Goal: Task Accomplishment & Management: Complete application form

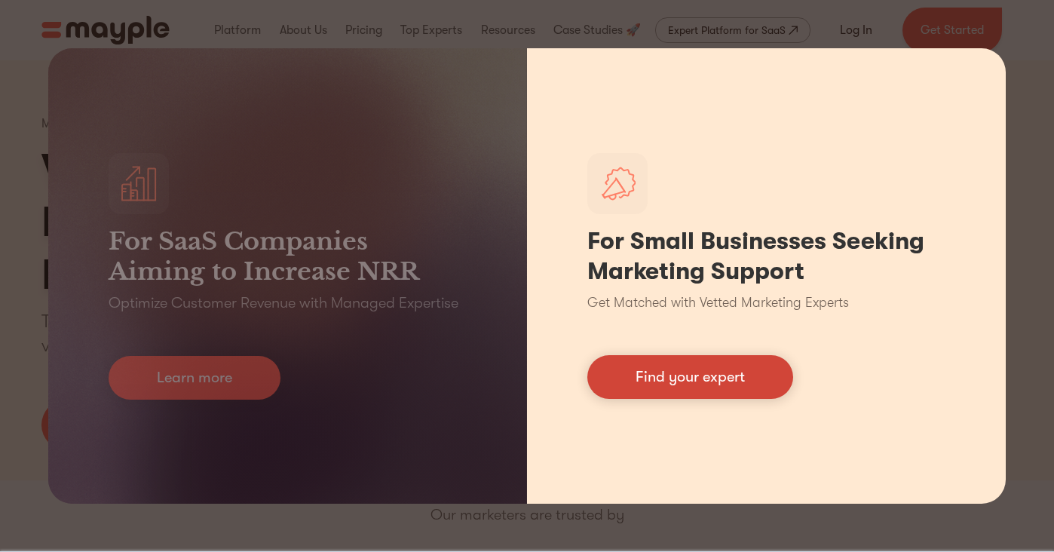
click at [690, 381] on link "Find your expert" at bounding box center [690, 377] width 206 height 44
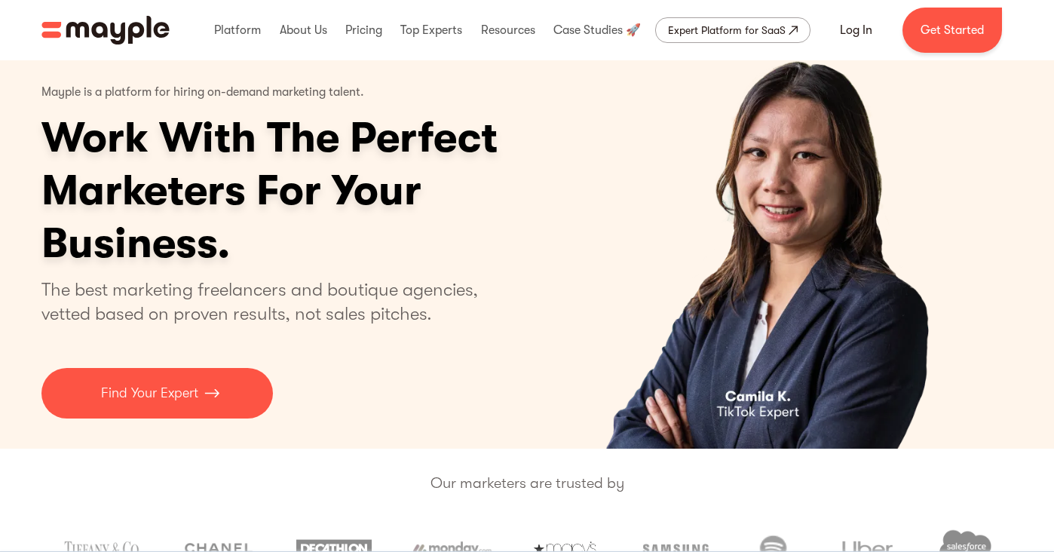
scroll to position [20, 0]
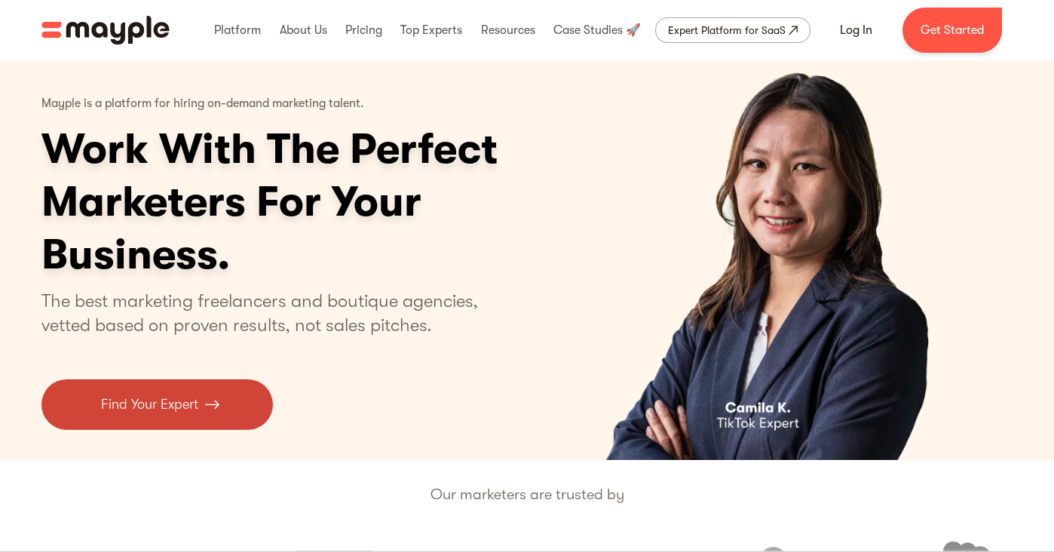
click at [216, 398] on img at bounding box center [211, 404] width 15 height 20
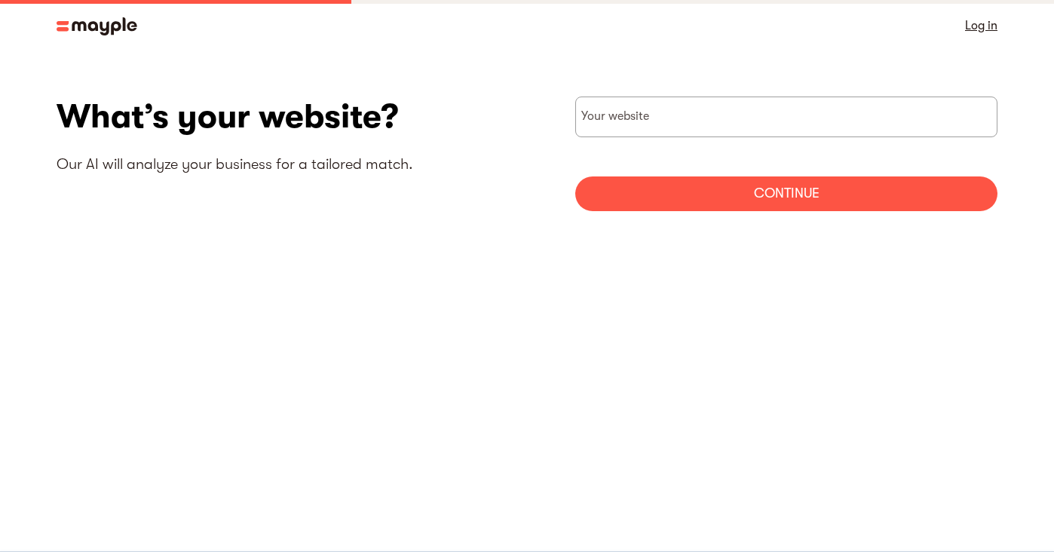
click at [614, 83] on section "What’s your website? Our AI will analyze your business for a tailored match. Yo…" at bounding box center [527, 159] width 1054 height 216
click at [626, 136] on input "websiteStep" at bounding box center [786, 116] width 422 height 41
type input "https://www.baristi.com"
click at [702, 188] on div "Continue" at bounding box center [786, 193] width 422 height 35
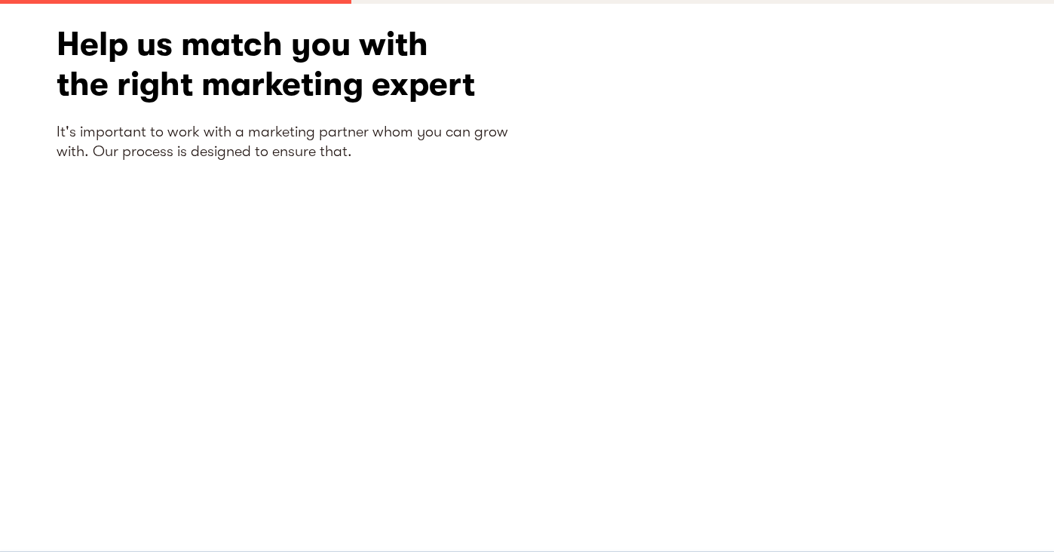
scroll to position [72, 0]
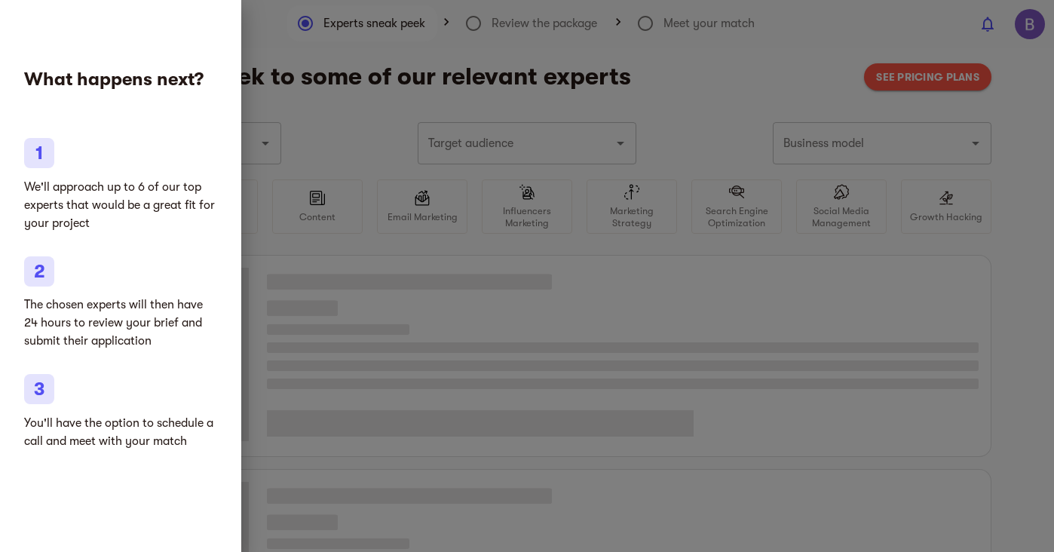
type input "Coffee, tea, chocolate and gourmet food"
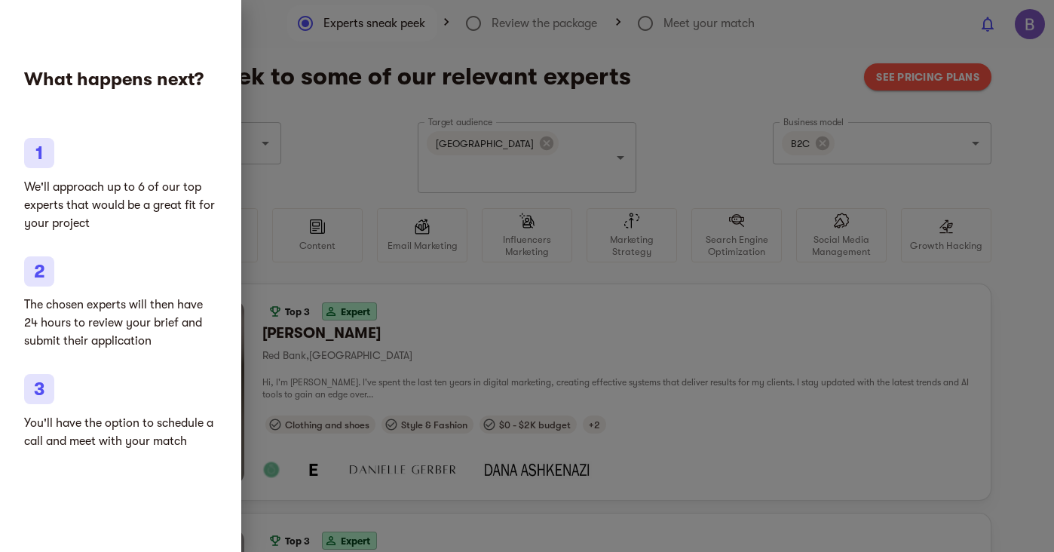
click at [313, 191] on div at bounding box center [527, 276] width 1054 height 552
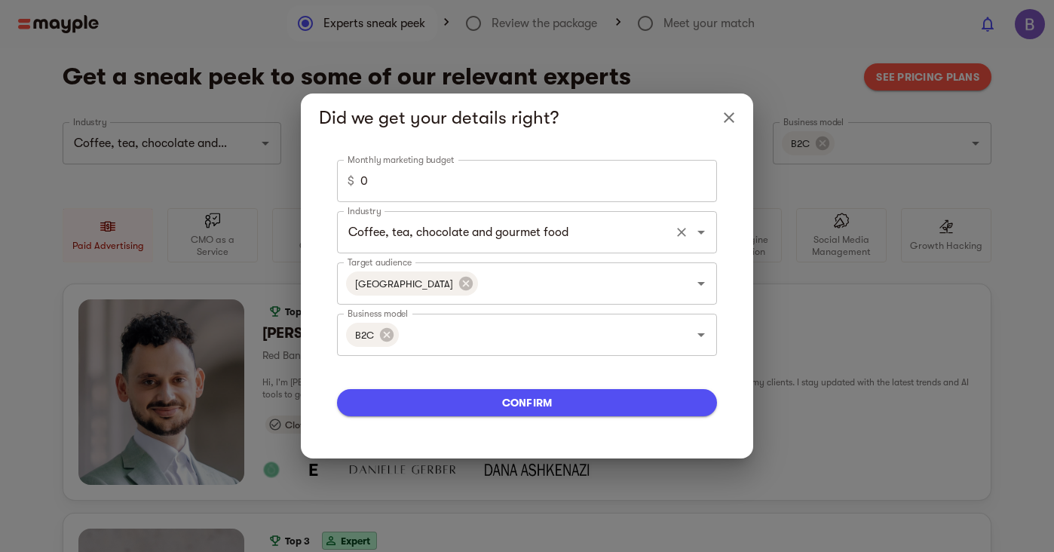
click at [485, 241] on input "Coffee, tea, chocolate and gourmet food" at bounding box center [506, 232] width 324 height 29
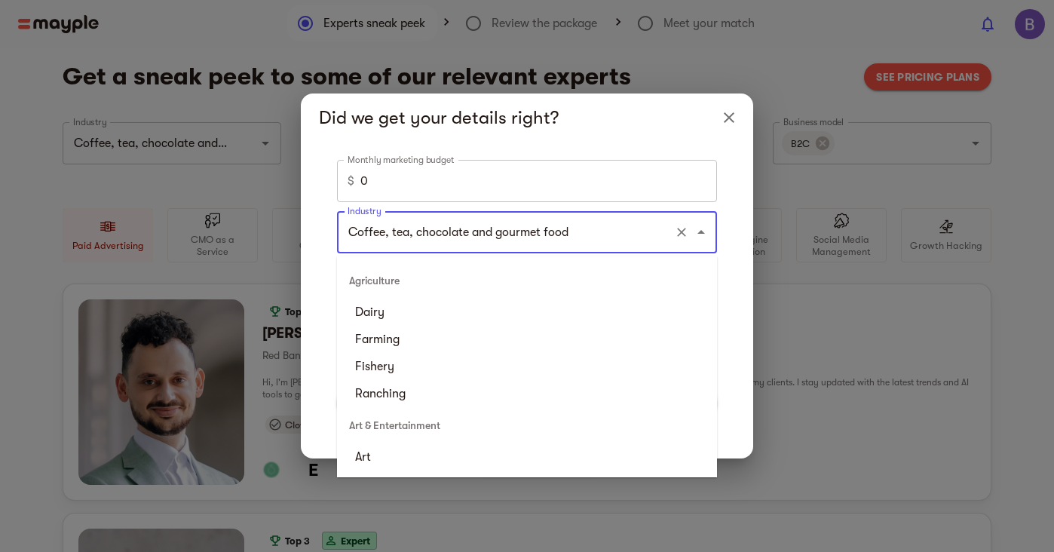
click at [441, 185] on input "0" at bounding box center [538, 181] width 357 height 42
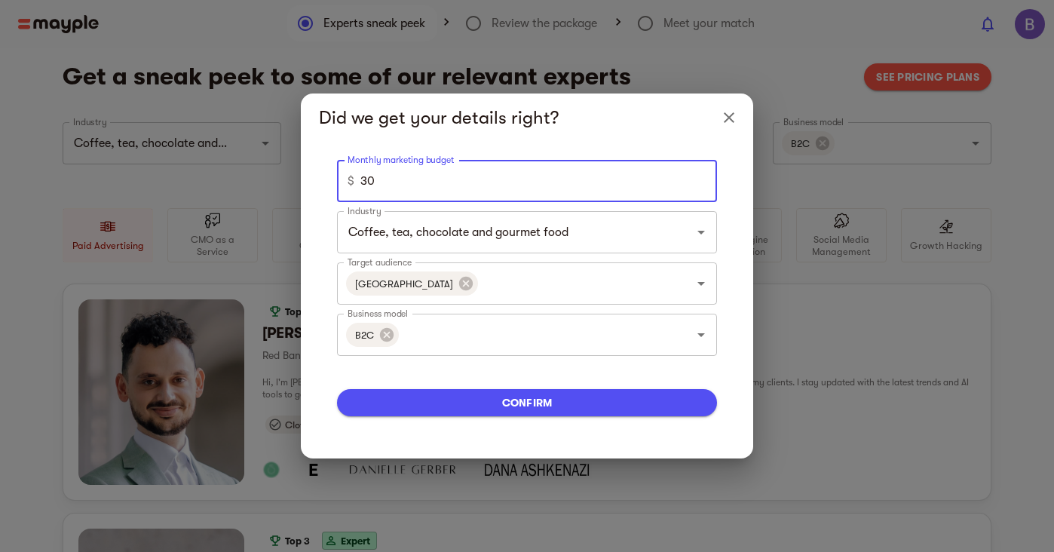
type input "3"
type input "5"
click at [506, 403] on span "confirm" at bounding box center [527, 402] width 356 height 18
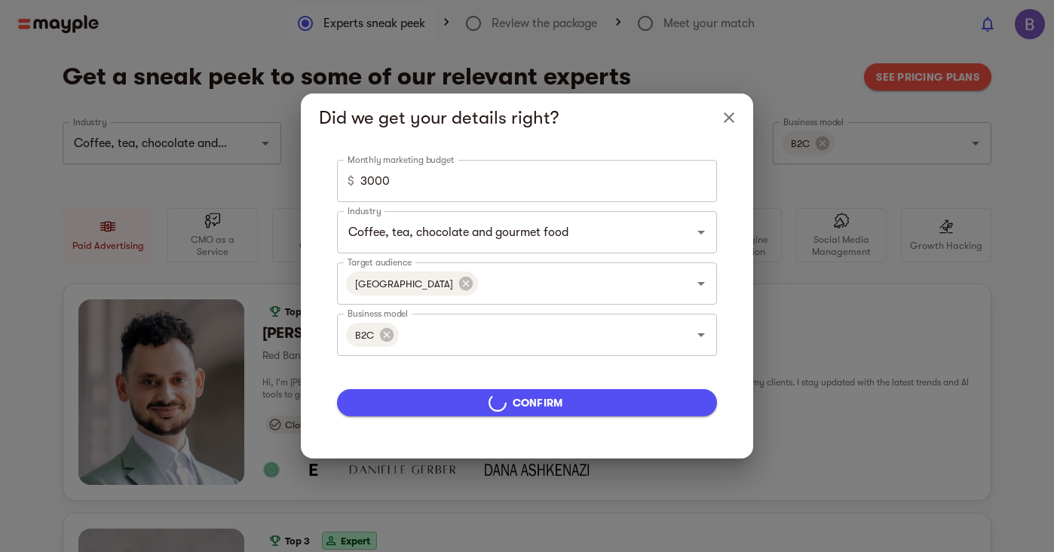
type input "5000"
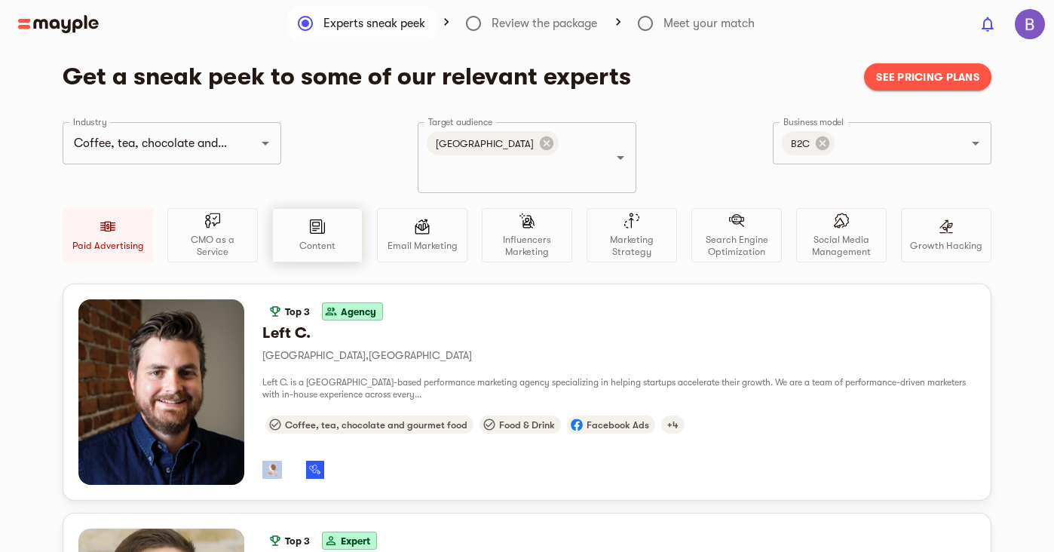
click at [341, 228] on div "Content" at bounding box center [317, 235] width 90 height 54
click at [849, 149] on input "Business model" at bounding box center [890, 143] width 106 height 29
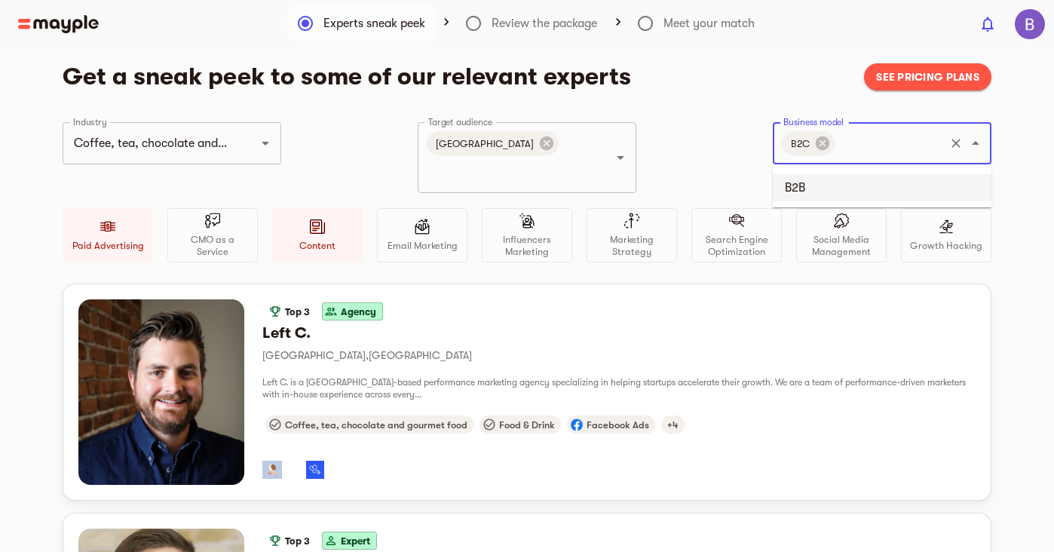
click at [831, 192] on li "B2B" at bounding box center [882, 187] width 219 height 27
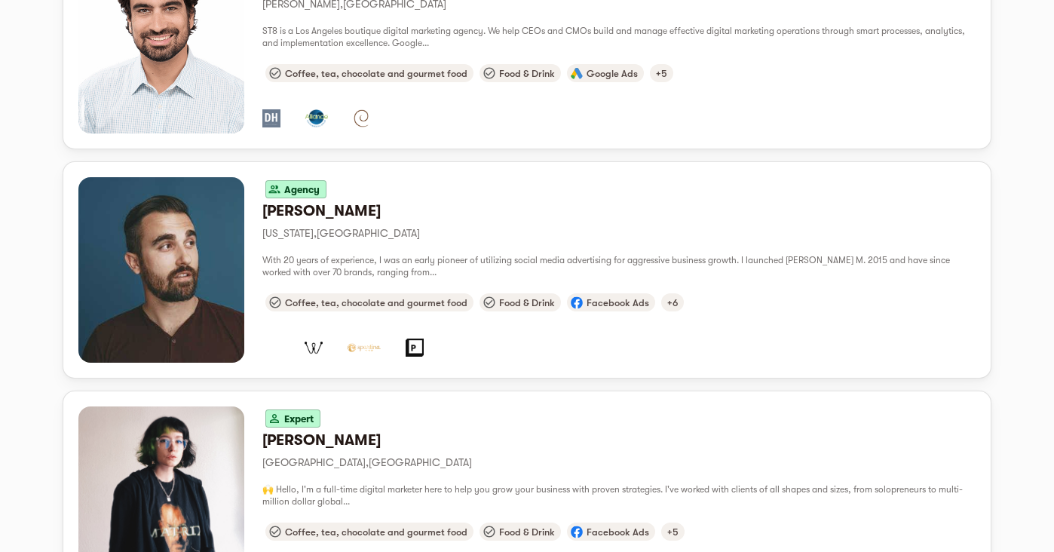
scroll to position [1474, 0]
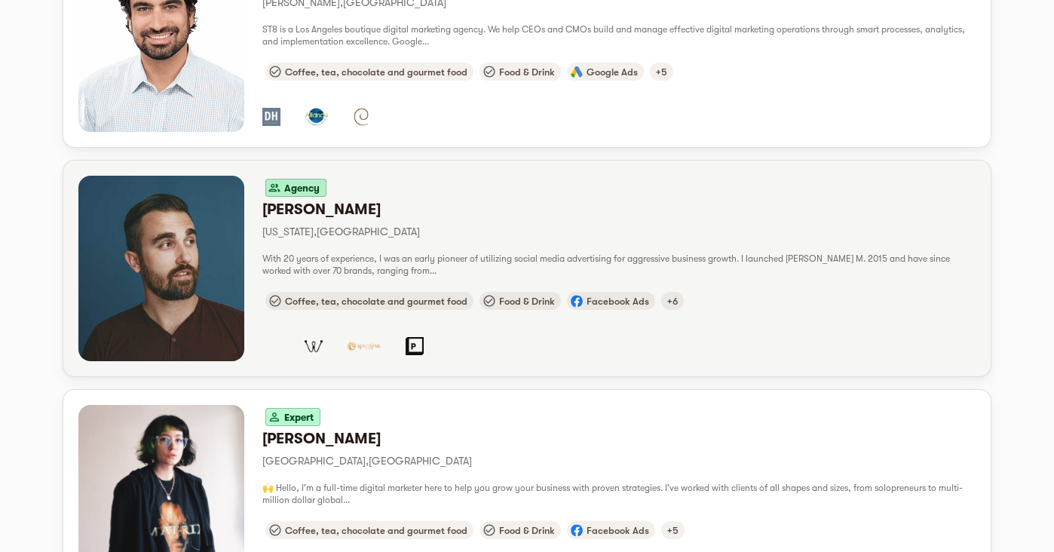
click at [791, 289] on div "Coffee, tea, chocolate and gourmet food Food & Drink Facebook Ads +6" at bounding box center [618, 301] width 713 height 24
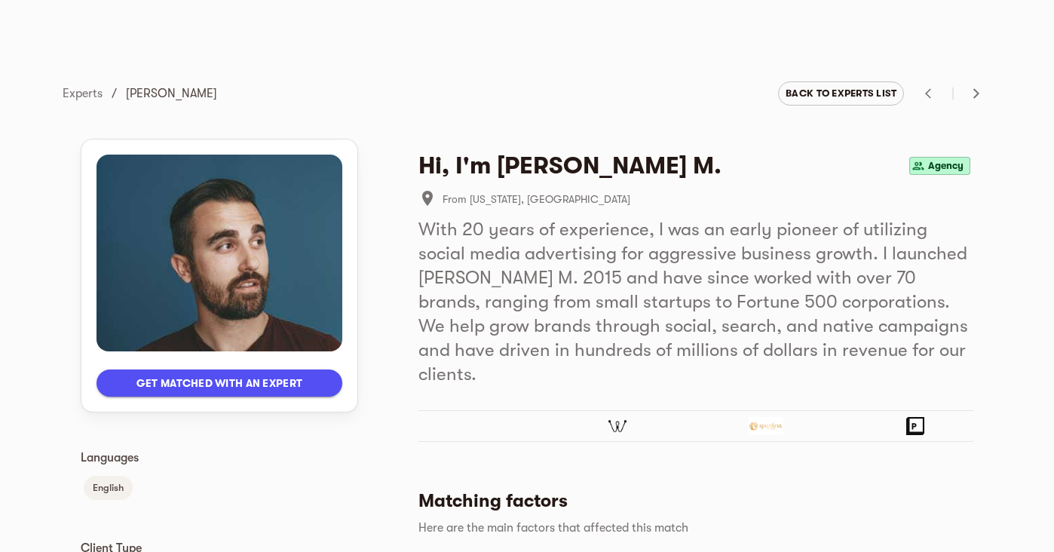
click at [847, 85] on span "Back to experts list" at bounding box center [840, 93] width 111 height 18
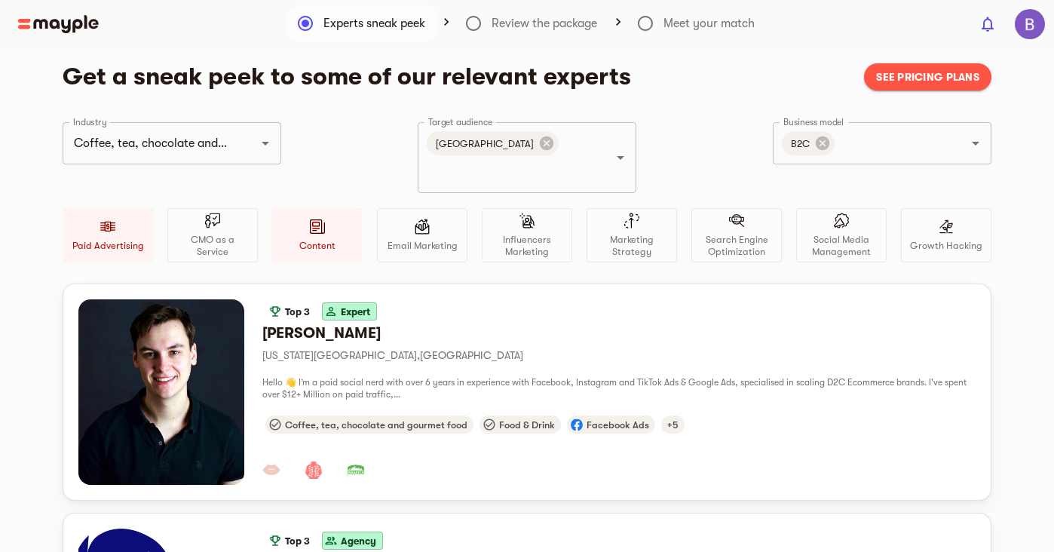
click at [481, 23] on div at bounding box center [484, 24] width 969 height 18
click at [512, 23] on div at bounding box center [484, 24] width 969 height 18
click at [448, 21] on div at bounding box center [484, 24] width 969 height 18
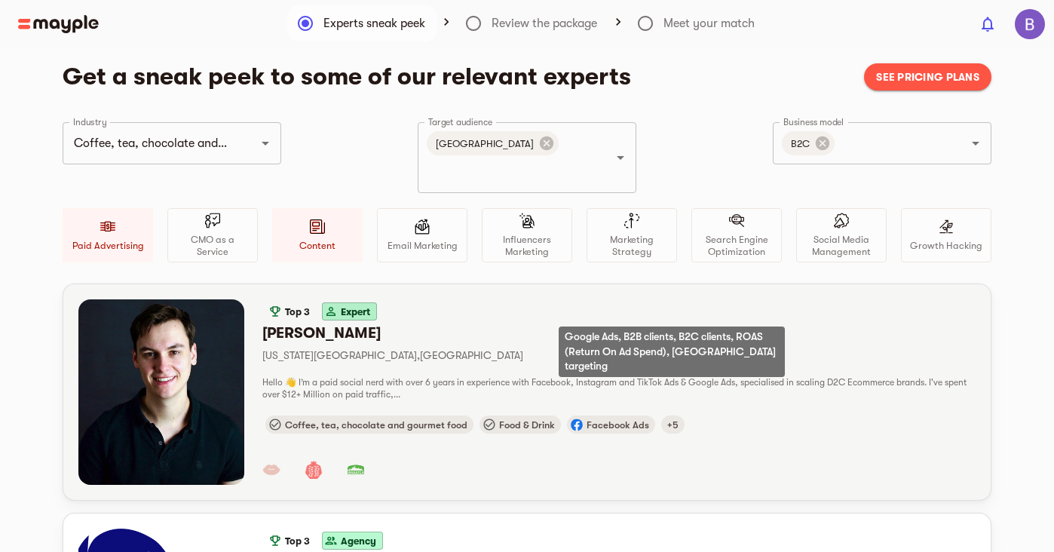
click at [667, 419] on span "+5" at bounding box center [672, 424] width 23 height 11
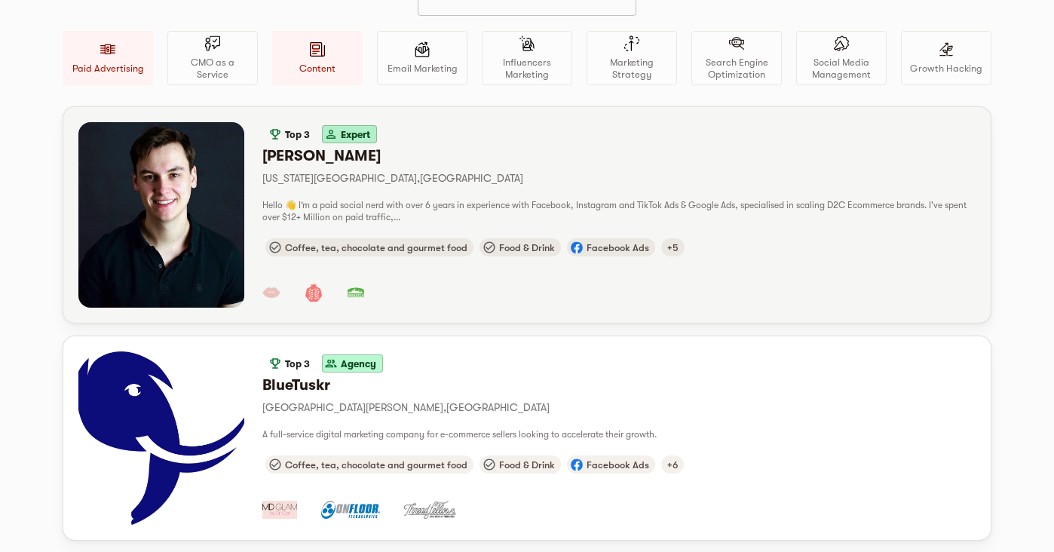
scroll to position [180, 0]
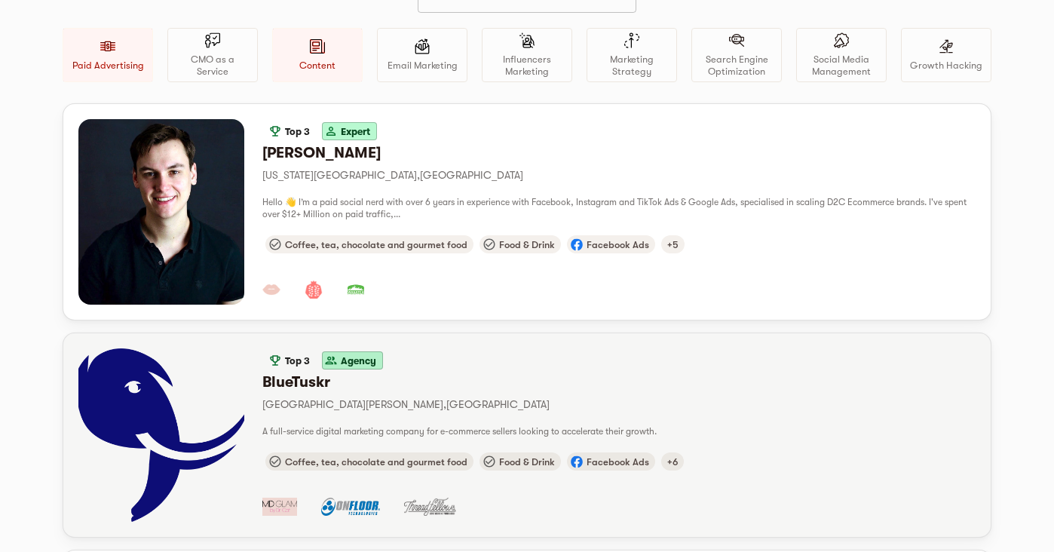
click at [678, 395] on p "West Chester , United States" at bounding box center [618, 404] width 713 height 18
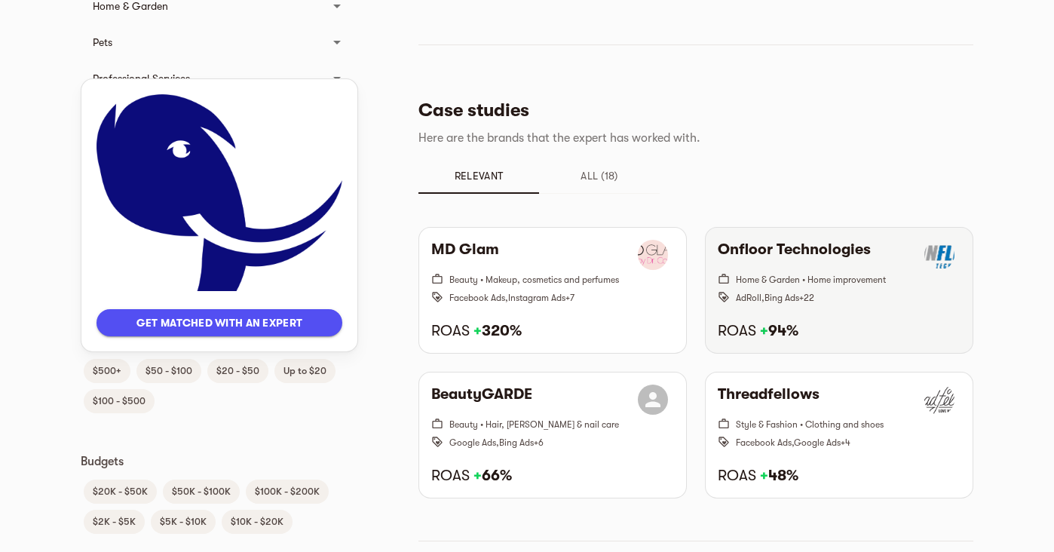
scroll to position [917, 0]
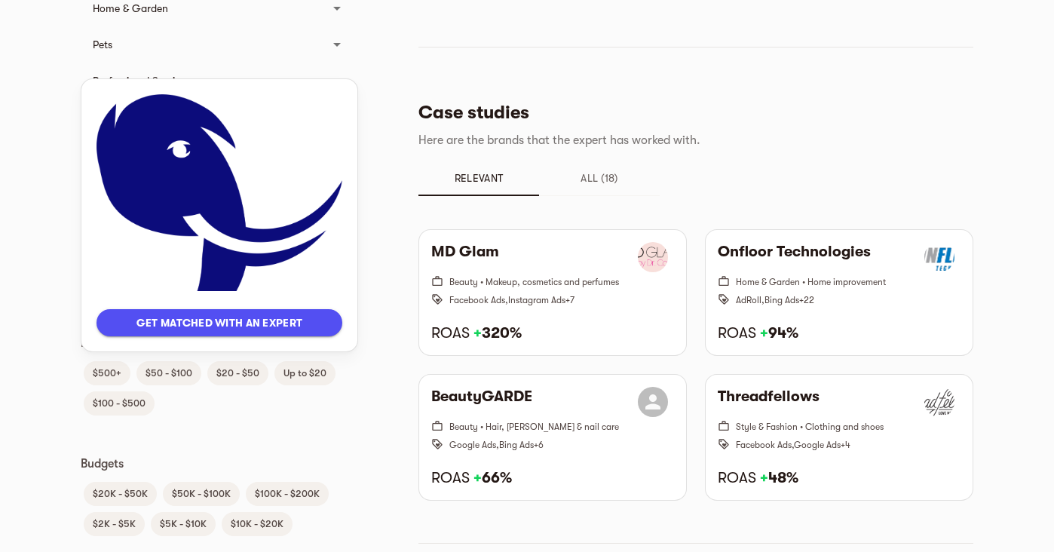
click at [601, 179] on span "All (18)" at bounding box center [599, 178] width 103 height 18
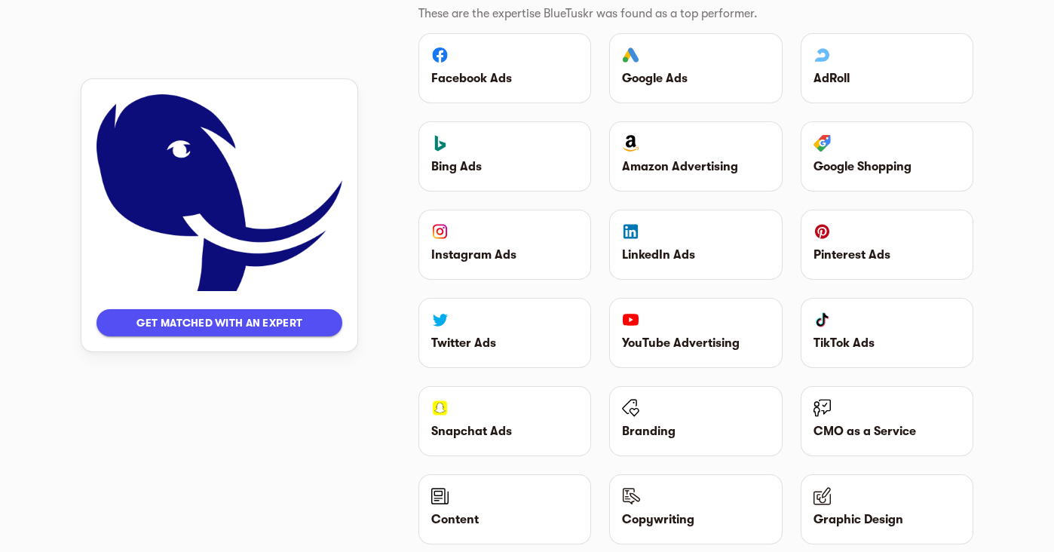
scroll to position [2453, 0]
